Goal: Information Seeking & Learning: Learn about a topic

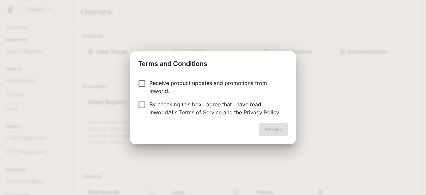
click at [177, 84] on p "Receive product updates and promotions from Inworld." at bounding box center [216, 87] width 133 height 16
click at [272, 126] on button "Proceed" at bounding box center [273, 129] width 29 height 13
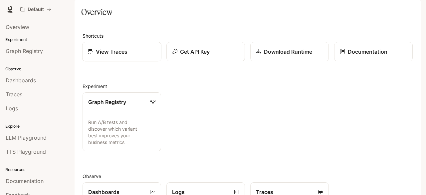
click at [117, 56] on p "View Traces" at bounding box center [112, 52] width 32 height 8
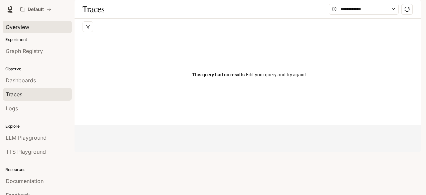
click at [25, 26] on span "Overview" at bounding box center [18, 27] width 24 height 8
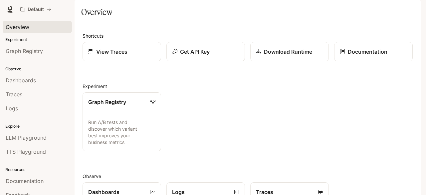
scroll to position [23, 0]
drag, startPoint x: 26, startPoint y: 41, endPoint x: 29, endPoint y: 50, distance: 9.7
click at [29, 50] on div "Experiment Graph Registry" at bounding box center [37, 47] width 75 height 24
click at [29, 50] on span "Graph Registry" at bounding box center [24, 51] width 37 height 8
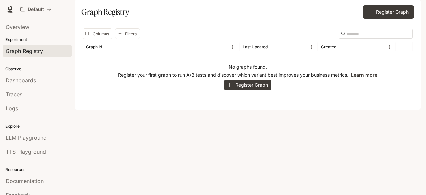
click at [36, 42] on p "Experiment" at bounding box center [37, 40] width 75 height 6
click at [27, 74] on link "Dashboards" at bounding box center [37, 80] width 69 height 13
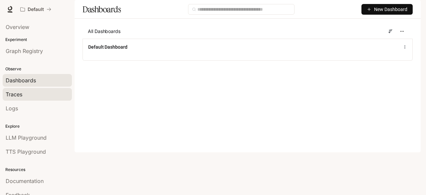
click at [27, 92] on div "Traces" at bounding box center [37, 94] width 63 height 8
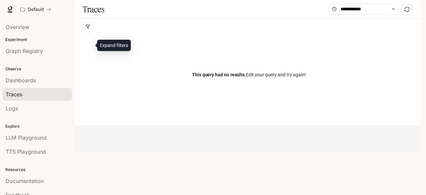
click at [91, 32] on button "button" at bounding box center [88, 26] width 11 height 11
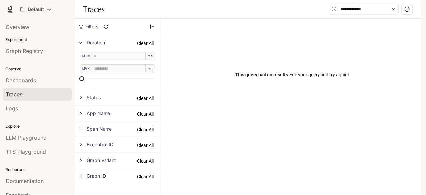
click at [165, 94] on div "This query had no results. Edit your query and try again!" at bounding box center [291, 69] width 260 height 101
click at [40, 108] on div "Logs" at bounding box center [37, 108] width 63 height 8
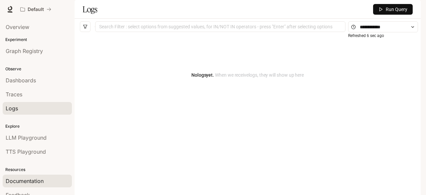
click at [52, 177] on div "Documentation" at bounding box center [37, 181] width 63 height 8
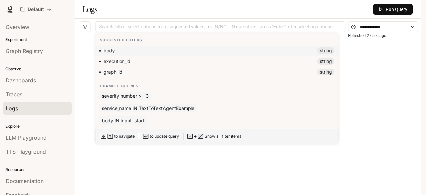
click at [160, 32] on div "Search Filter : select options from suggested values, for IN/NOT IN operators -…" at bounding box center [220, 26] width 251 height 11
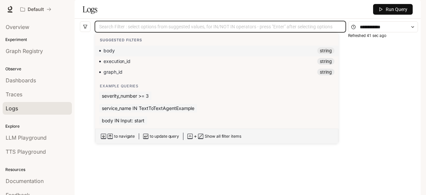
click at [135, 54] on div "body string" at bounding box center [217, 50] width 236 height 7
type input "****"
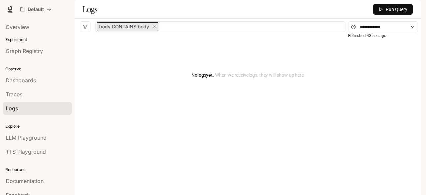
click at [86, 83] on div "No logs yet. When we receive logs , they will show up here" at bounding box center [248, 75] width 336 height 80
